Goal: Information Seeking & Learning: Learn about a topic

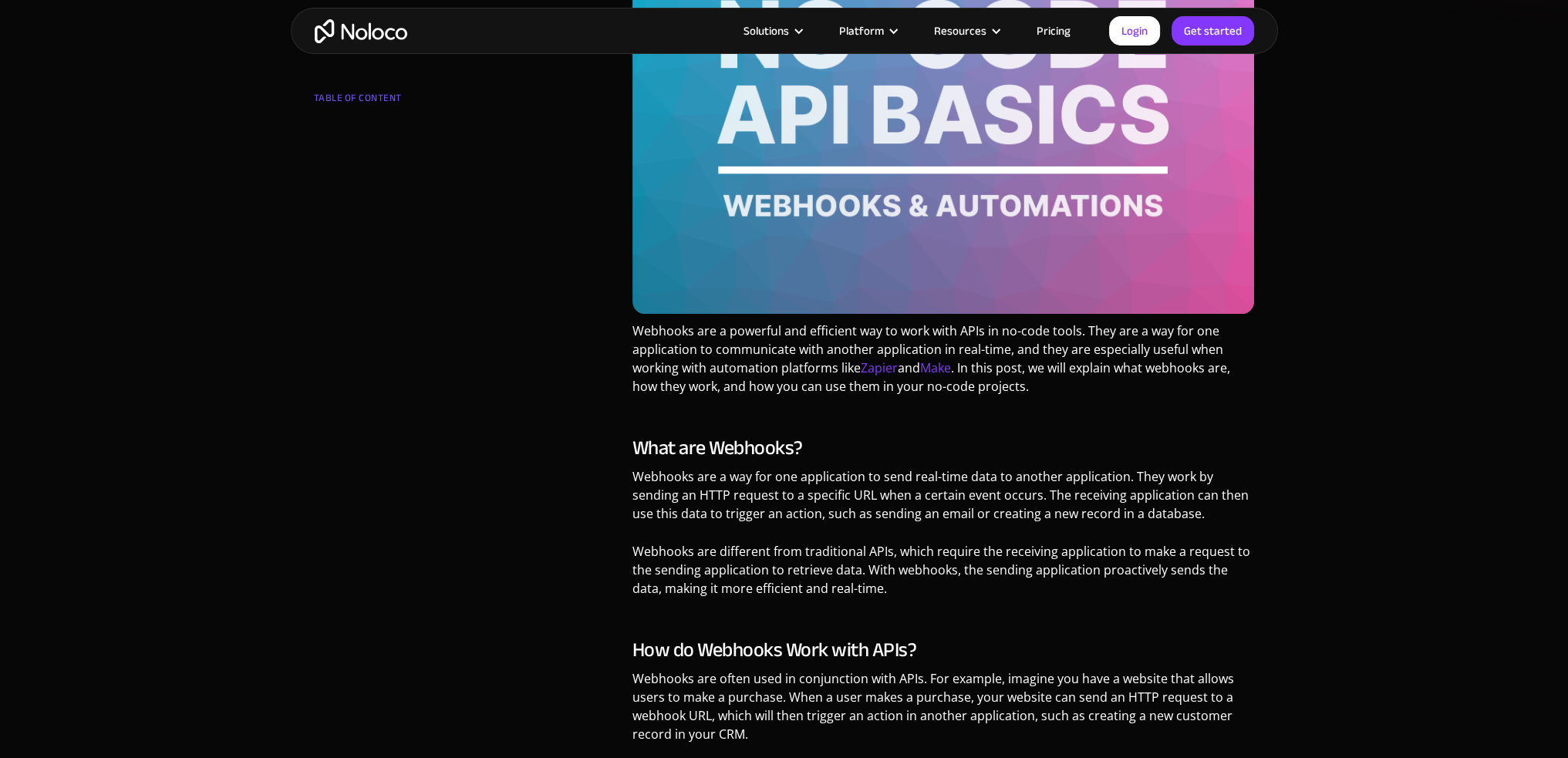
scroll to position [694, 0]
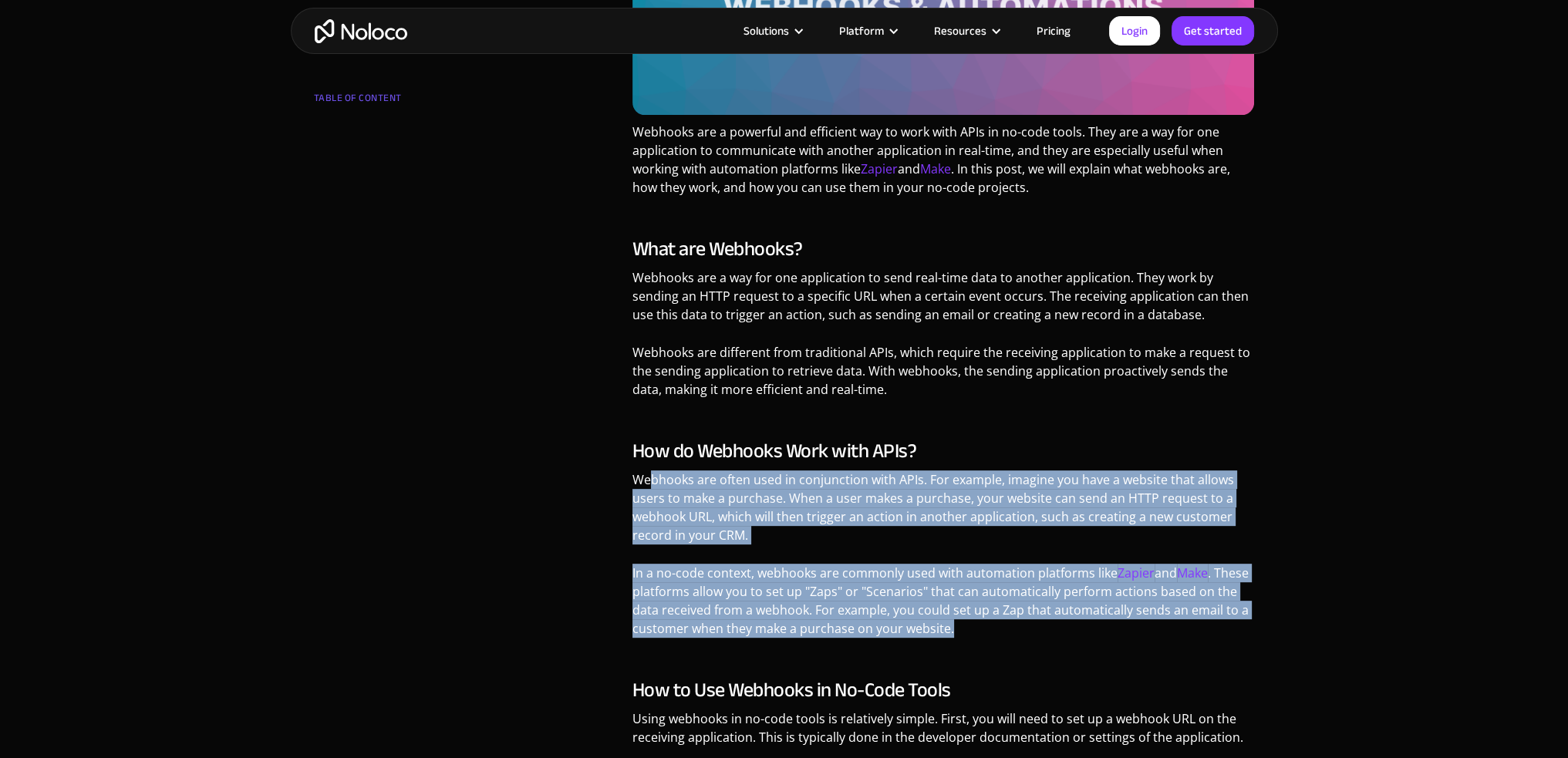
drag, startPoint x: 651, startPoint y: 487, endPoint x: 1047, endPoint y: 641, distance: 424.9
click at [1047, 641] on div "How do Webhooks Work with APIs? Webhooks are often used in conjunction with API…" at bounding box center [943, 545] width 622 height 210
click at [1036, 638] on p "In a no-code context, webhooks are commonly used with automation platforms like…" at bounding box center [943, 606] width 622 height 85
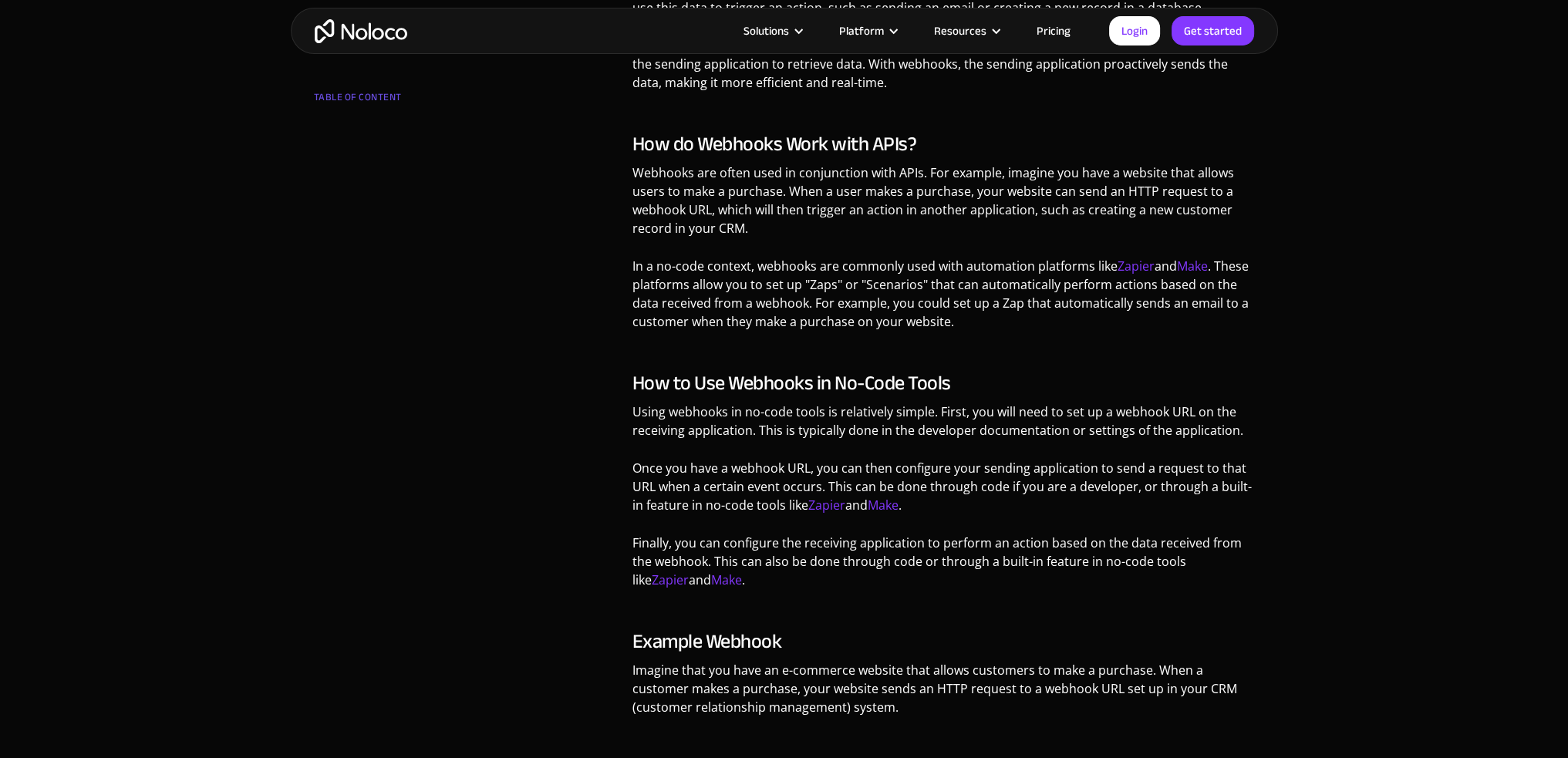
scroll to position [1003, 0]
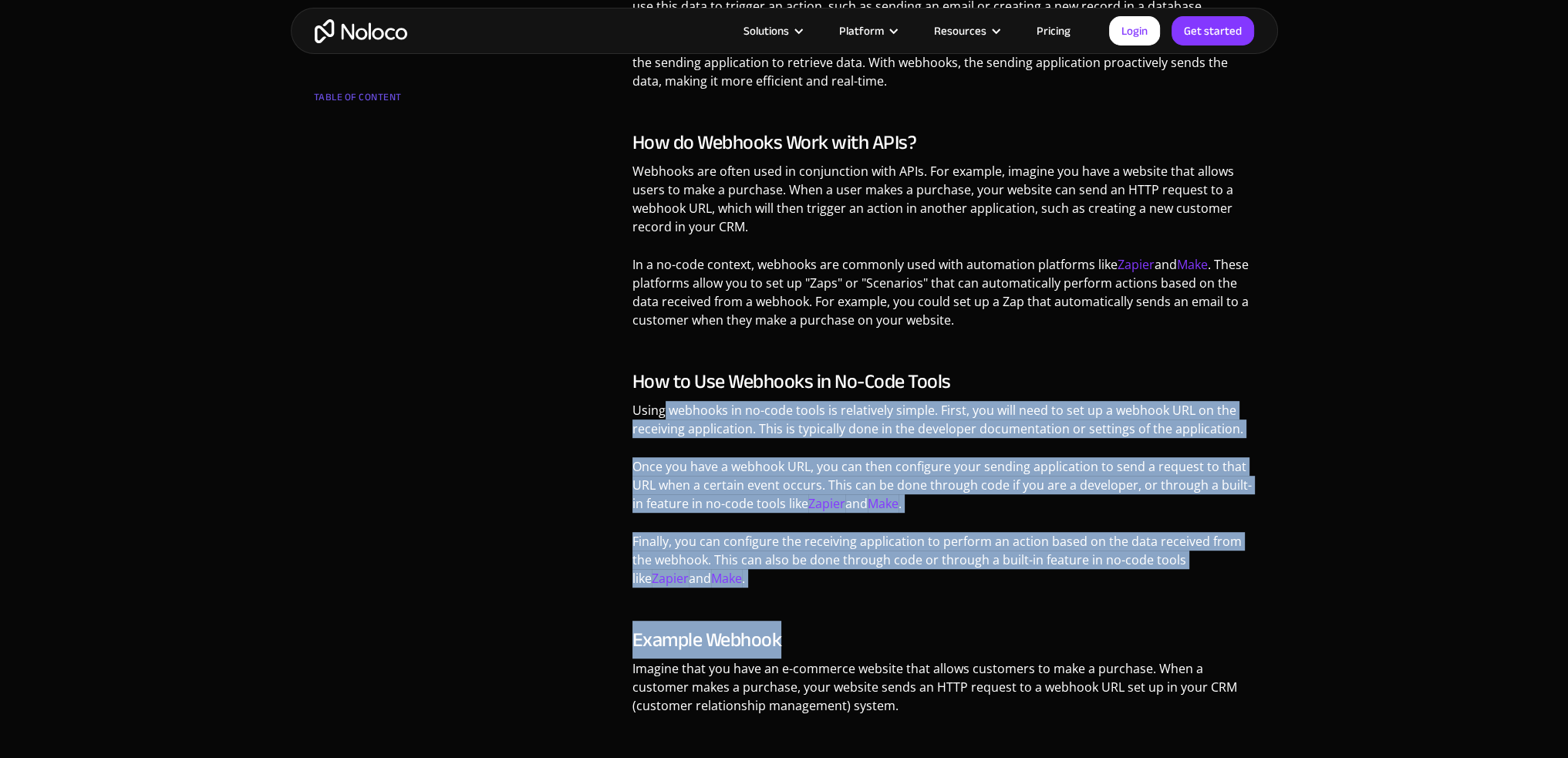
drag, startPoint x: 663, startPoint y: 419, endPoint x: 1081, endPoint y: 638, distance: 471.9
click at [1081, 638] on div "Webhooks are a powerful and efficient way to work with APIs in no-code tools. T…" at bounding box center [943, 675] width 622 height 1736
click at [1005, 599] on p "Finally, you can configure the receiving application to perform an action based…" at bounding box center [943, 566] width 622 height 67
drag, startPoint x: 636, startPoint y: 414, endPoint x: 1036, endPoint y: 599, distance: 440.7
click at [1057, 603] on div "Webhooks are a powerful and efficient way to work with APIs in no-code tools. T…" at bounding box center [943, 675] width 622 height 1736
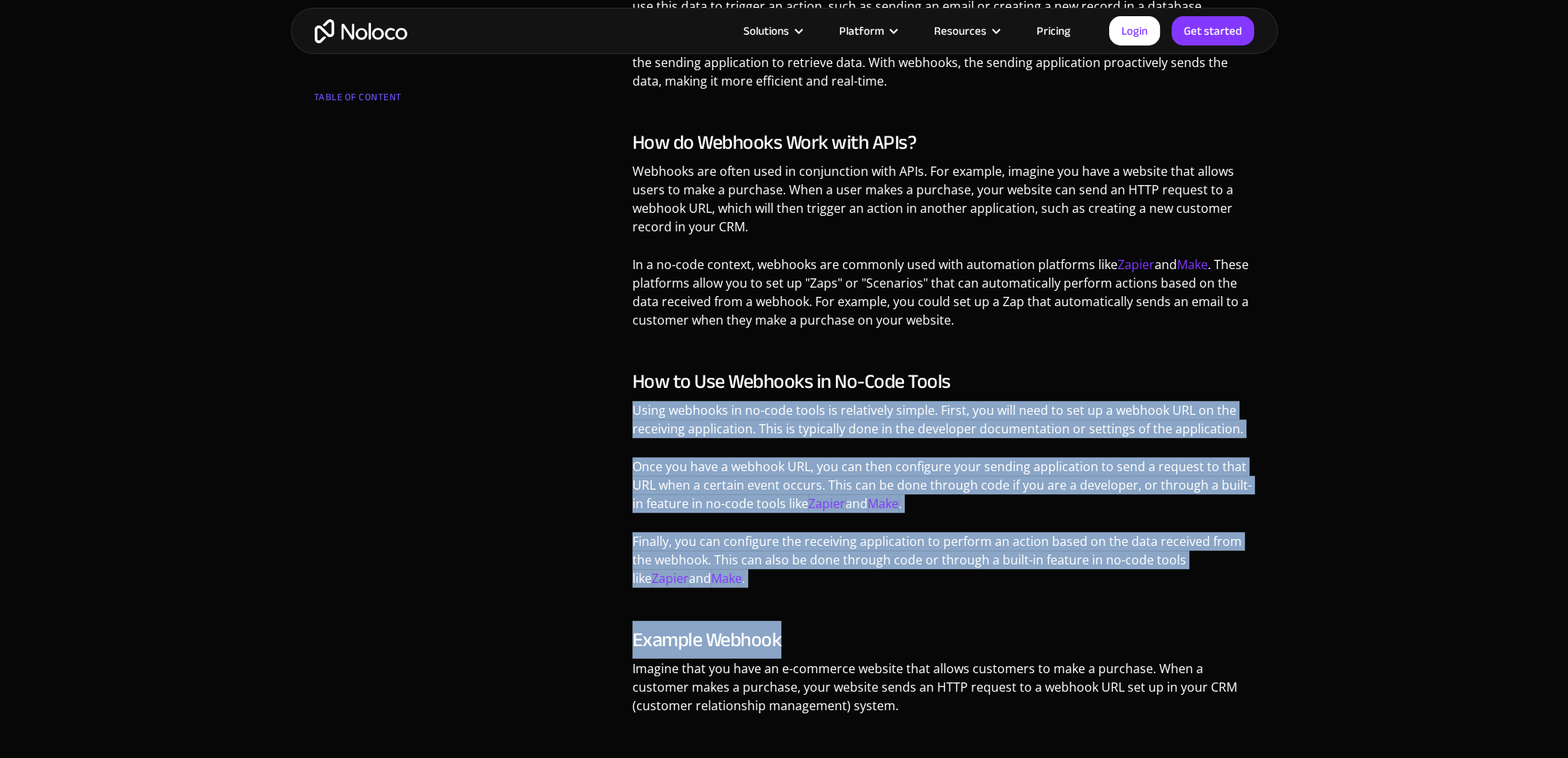
click at [1020, 599] on div "Webhooks are a powerful and efficient way to work with APIs in no-code tools. T…" at bounding box center [943, 675] width 622 height 1736
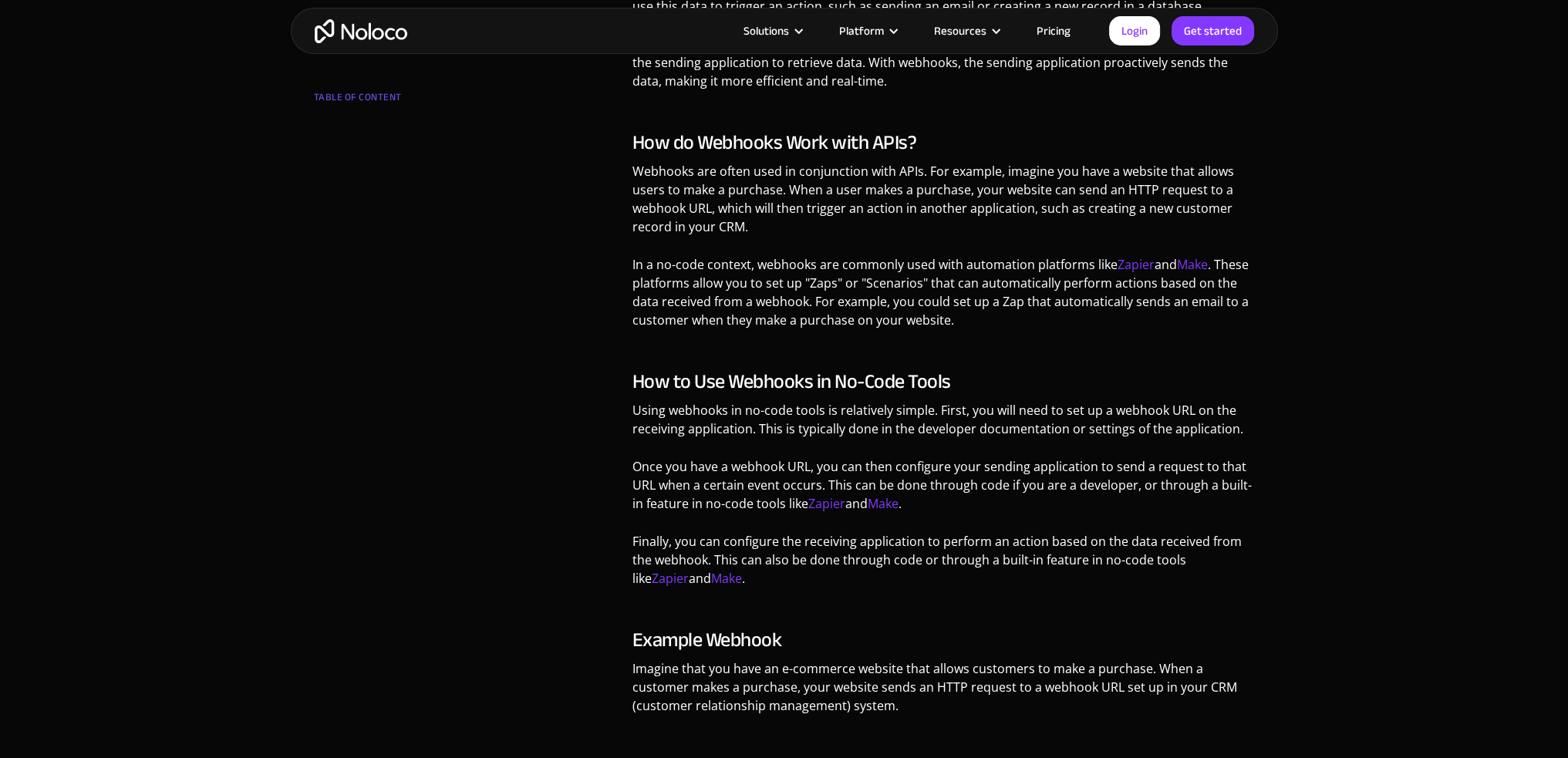
click at [982, 580] on p "Finally, you can configure the receiving application to perform an action based…" at bounding box center [943, 566] width 622 height 67
click at [814, 506] on link "Zapier" at bounding box center [826, 503] width 37 height 17
